Goal: Information Seeking & Learning: Learn about a topic

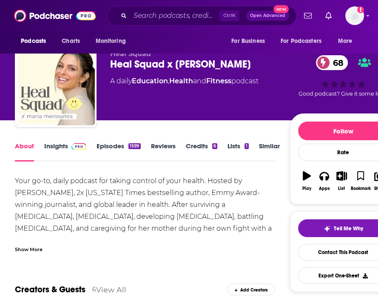
scroll to position [12, 0]
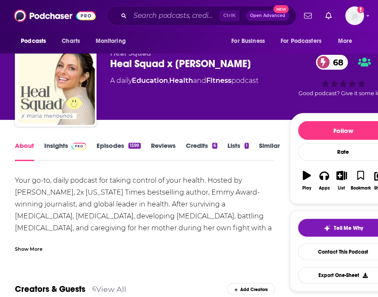
click at [187, 212] on div "Your go-to, daily podcast for taking control of your health. Hosted by [PERSON_…" at bounding box center [145, 288] width 260 height 226
click at [41, 245] on div "Show More" at bounding box center [29, 249] width 28 height 8
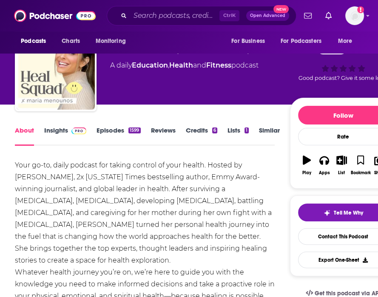
scroll to position [29, 0]
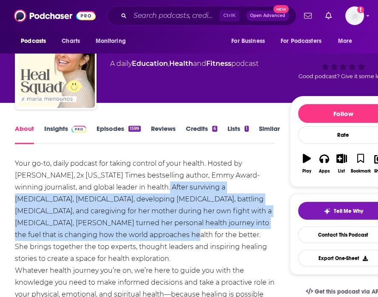
drag, startPoint x: 137, startPoint y: 231, endPoint x: 143, endPoint y: 185, distance: 45.9
click at [143, 185] on div "Your go-to, daily podcast for taking control of your health. Hosted by [PERSON_…" at bounding box center [145, 271] width 260 height 226
copy div "After surviving a [MEDICAL_DATA], [MEDICAL_DATA], developing [MEDICAL_DATA], ba…"
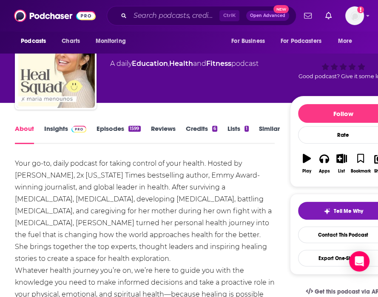
click at [68, 130] on span at bounding box center [77, 129] width 18 height 8
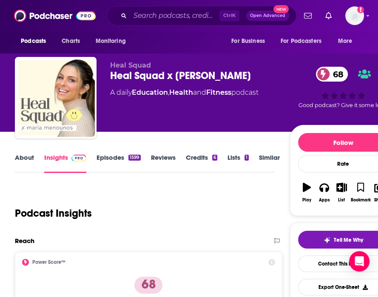
click at [147, 191] on div "Podcast Insights" at bounding box center [141, 208] width 253 height 43
click at [97, 157] on link "Episodes 1599" at bounding box center [119, 164] width 44 height 20
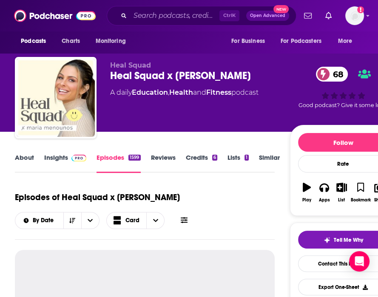
click at [58, 159] on link "Insights" at bounding box center [65, 164] width 42 height 20
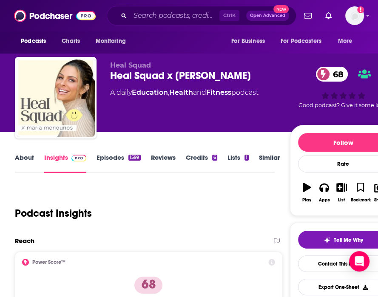
scroll to position [166, 0]
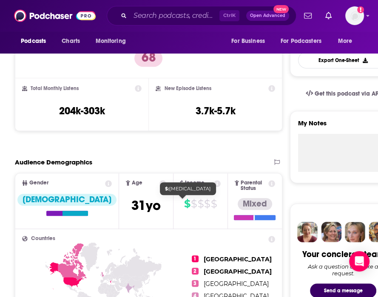
scroll to position [228, 0]
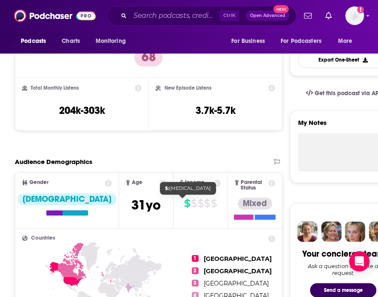
click at [184, 205] on span "$" at bounding box center [187, 204] width 6 height 14
